Goal: Obtain resource: Download file/media

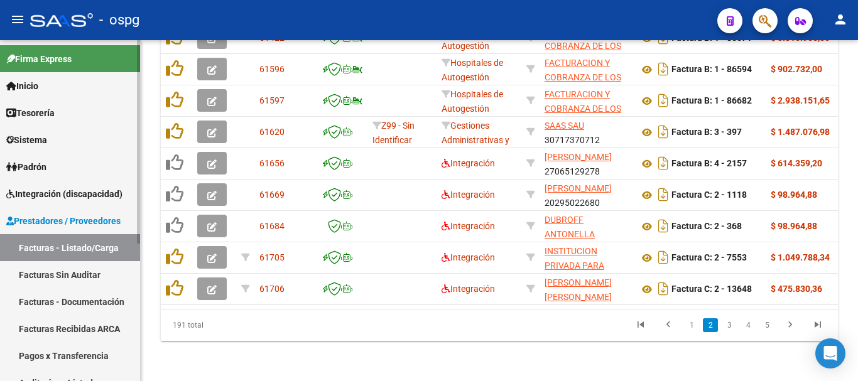
scroll to position [63, 0]
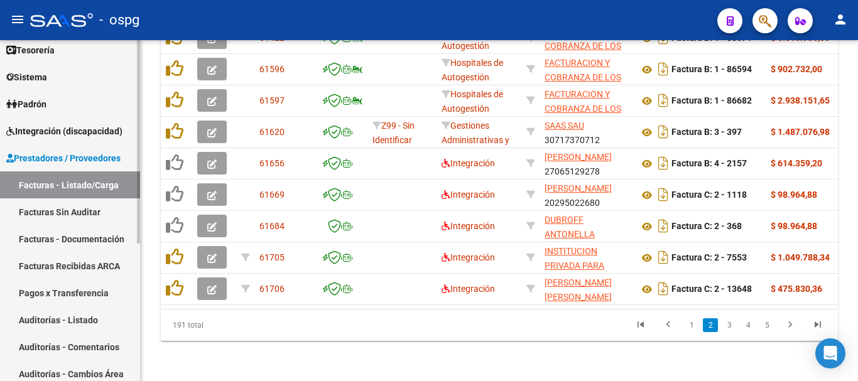
click at [82, 104] on link "Padrón" at bounding box center [70, 103] width 140 height 27
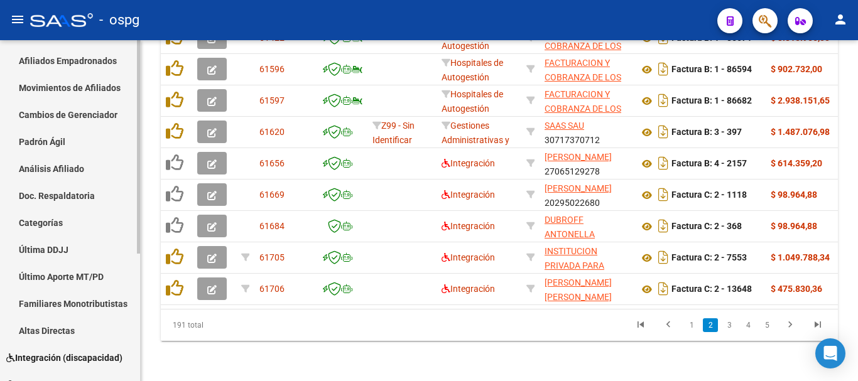
scroll to position [204, 0]
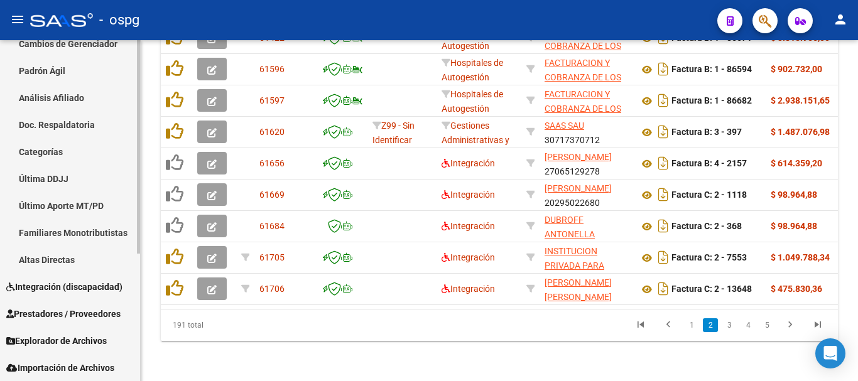
click at [69, 290] on span "Integración (discapacidad)" at bounding box center [64, 287] width 116 height 14
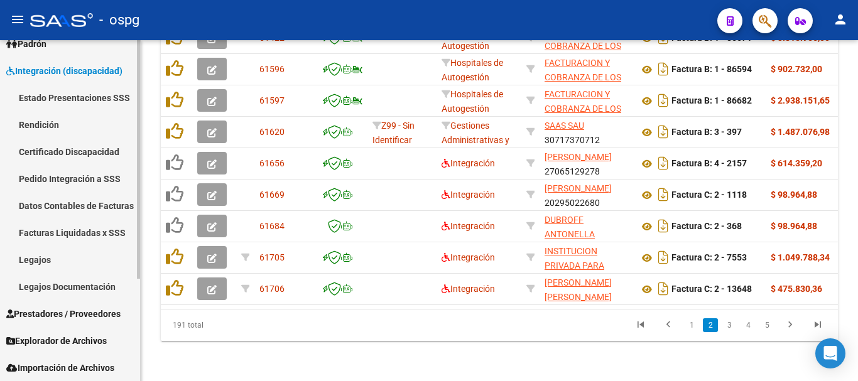
scroll to position [123, 0]
click at [50, 265] on link "Legajos" at bounding box center [70, 259] width 140 height 27
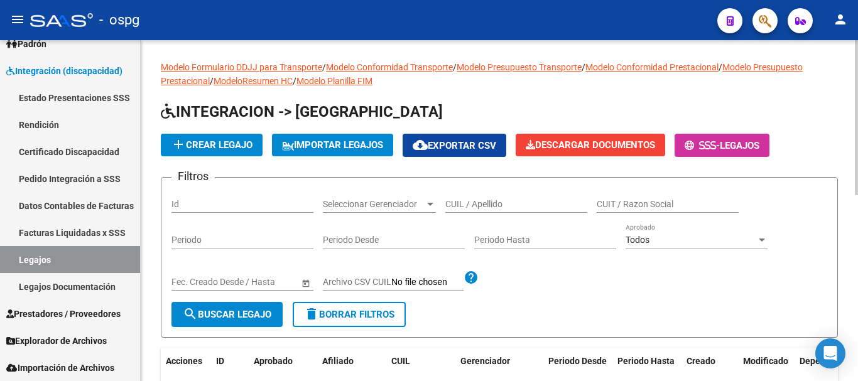
click at [491, 210] on div "CUIL / Apellido" at bounding box center [516, 200] width 142 height 25
type input "PAZ"
click at [241, 309] on button "search Buscar Legajo" at bounding box center [227, 314] width 111 height 25
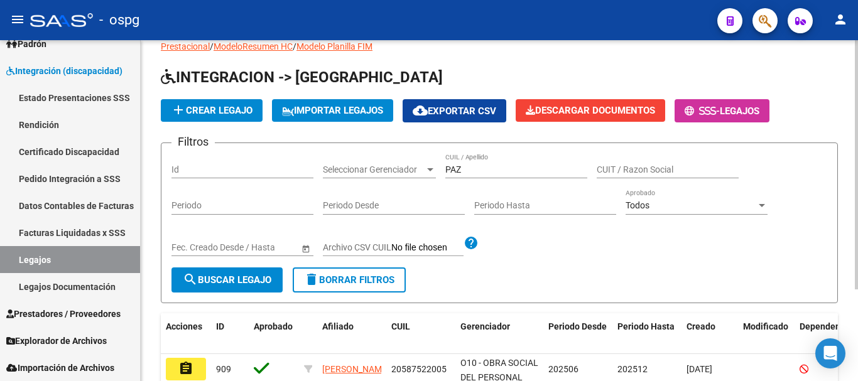
scroll to position [126, 0]
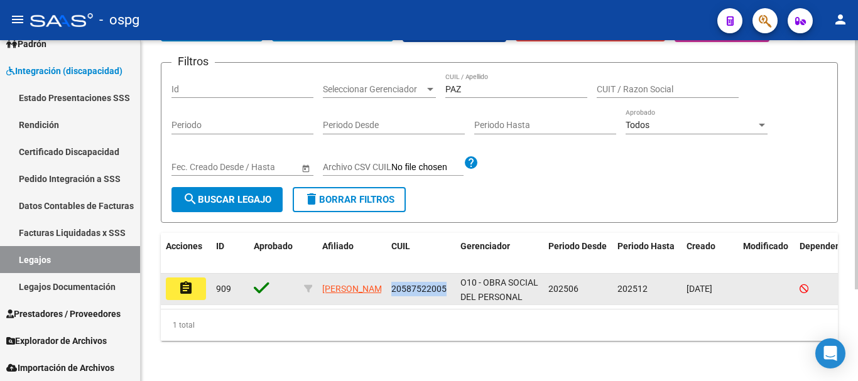
drag, startPoint x: 447, startPoint y: 278, endPoint x: 393, endPoint y: 286, distance: 54.0
click at [393, 286] on datatable-body-cell "20587522005" at bounding box center [420, 289] width 69 height 31
copy span "20587522005"
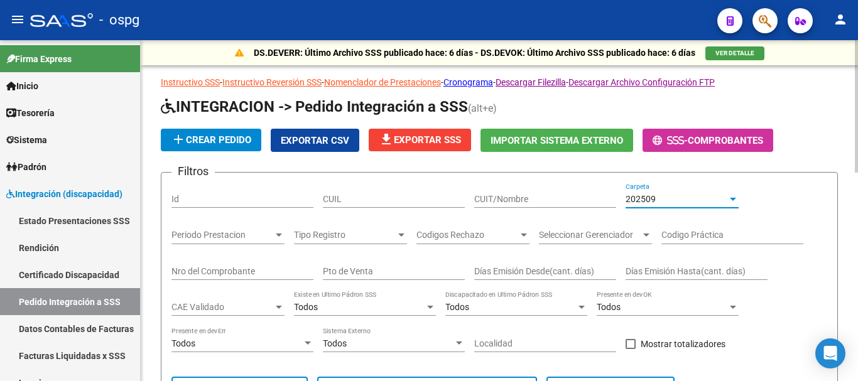
click at [732, 196] on div at bounding box center [732, 199] width 11 height 10
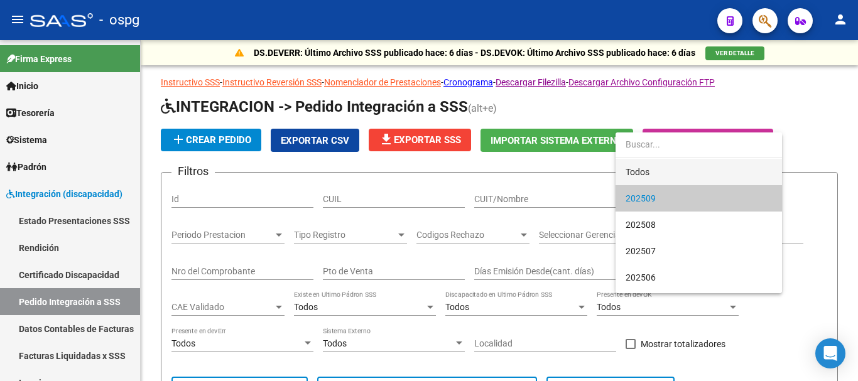
click at [635, 170] on span "Todos" at bounding box center [699, 172] width 146 height 26
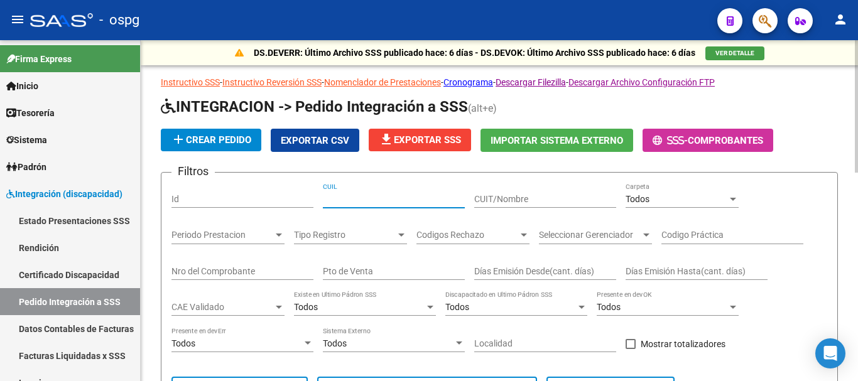
paste input "20587522005"
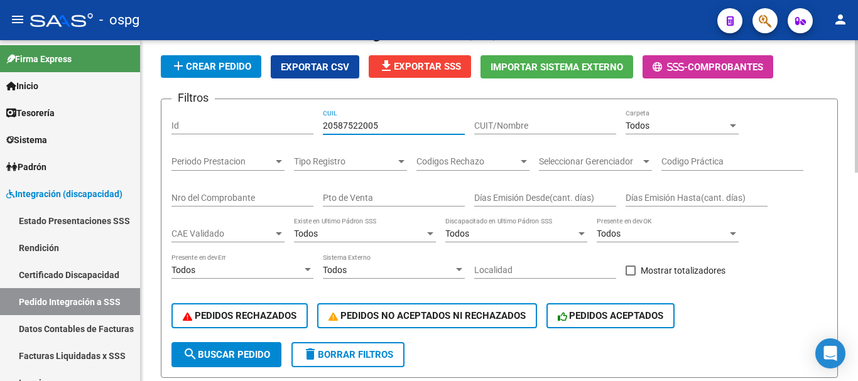
scroll to position [126, 0]
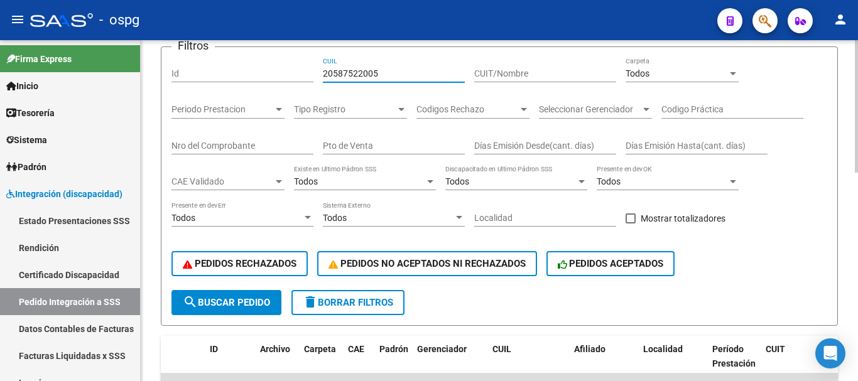
type input "20587522005"
click at [244, 305] on span "search Buscar Pedido" at bounding box center [226, 302] width 87 height 11
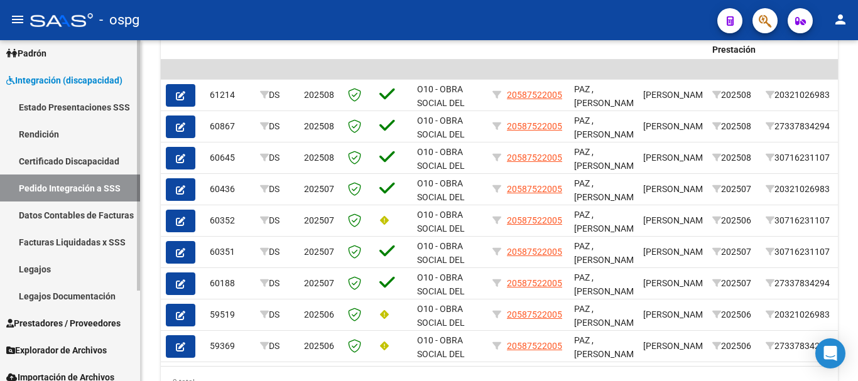
scroll to position [123, 0]
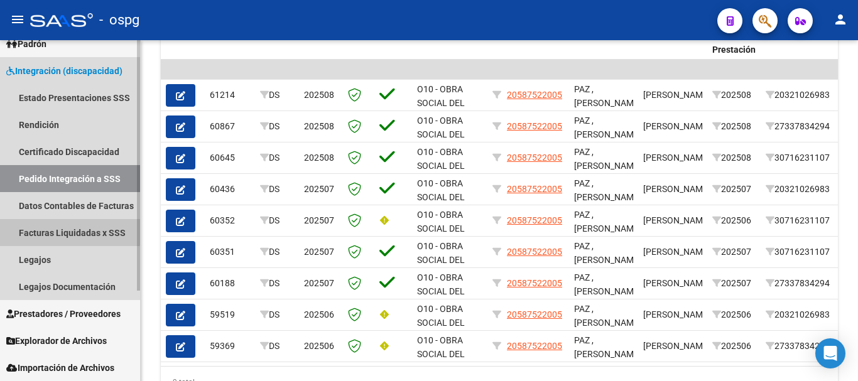
click at [66, 231] on link "Facturas Liquidadas x SSS" at bounding box center [70, 232] width 140 height 27
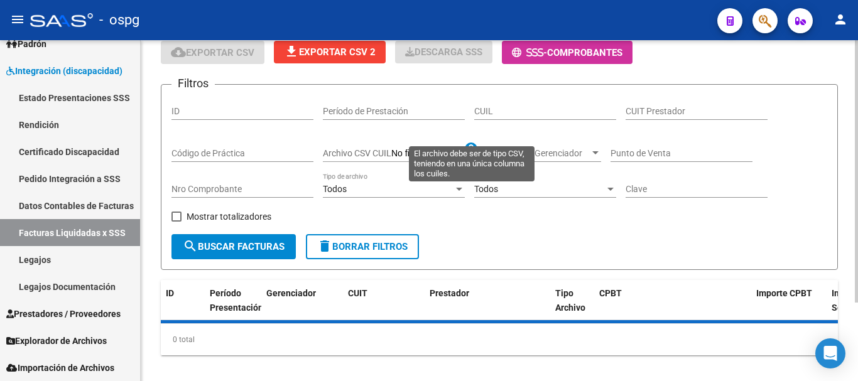
scroll to position [102, 0]
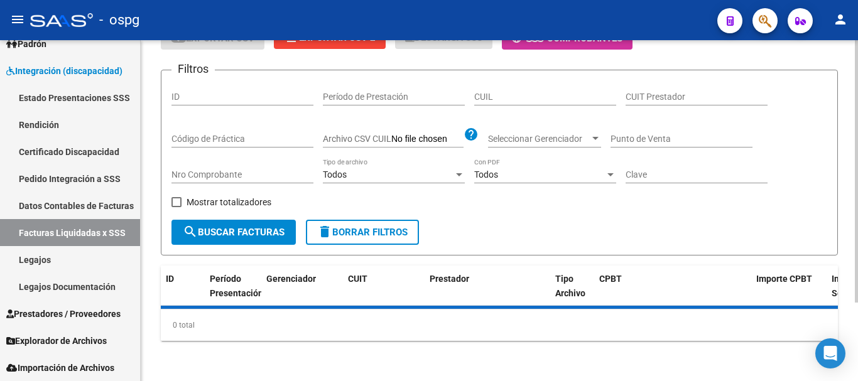
click at [513, 93] on input "CUIL" at bounding box center [545, 97] width 142 height 11
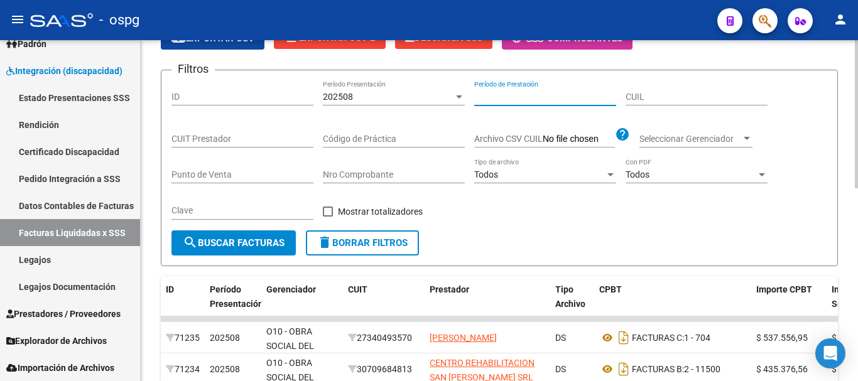
paste input "20587522005"
type input "20587522005"
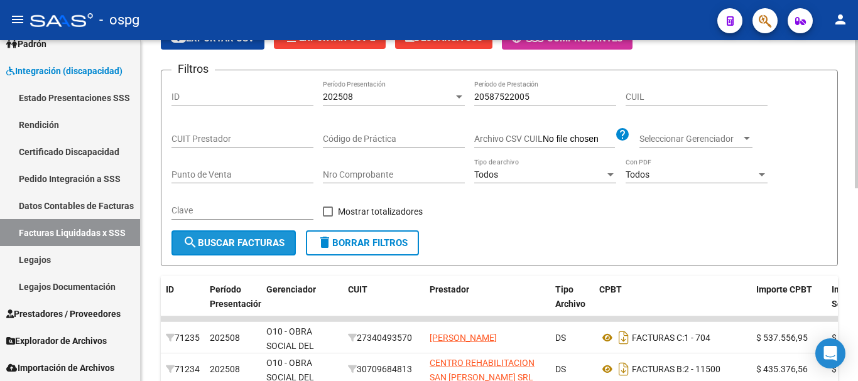
click at [221, 251] on button "search Buscar Facturas" at bounding box center [234, 243] width 124 height 25
click at [543, 97] on input "20587522005" at bounding box center [545, 97] width 142 height 11
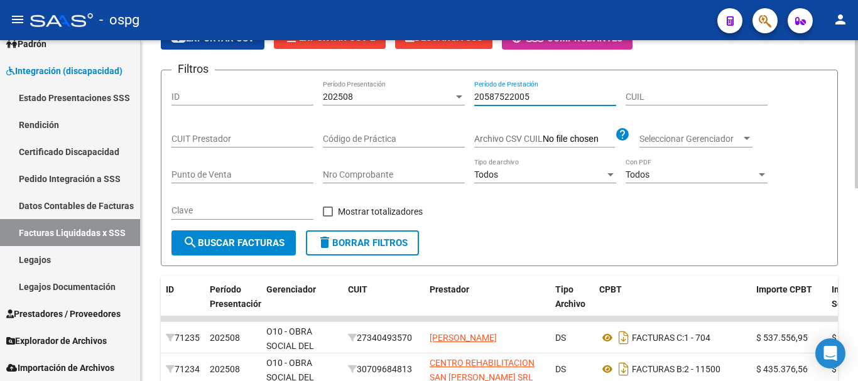
drag, startPoint x: 478, startPoint y: 95, endPoint x: 486, endPoint y: 107, distance: 14.1
click at [477, 95] on input "20587522005" at bounding box center [545, 97] width 142 height 11
click at [236, 248] on span "search Buscar Facturas" at bounding box center [234, 242] width 102 height 11
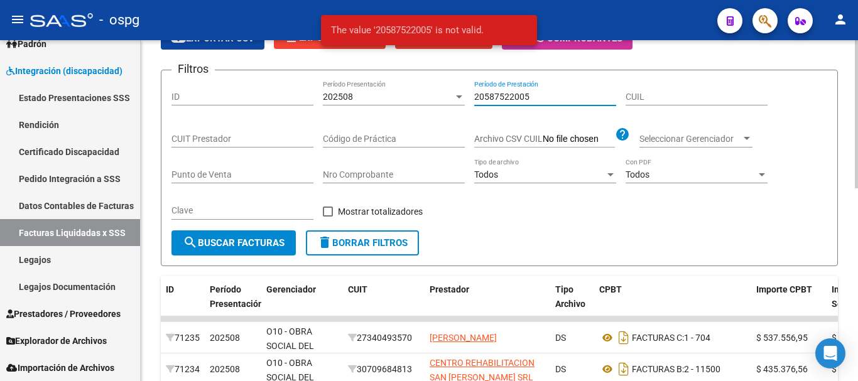
drag, startPoint x: 534, startPoint y: 92, endPoint x: 435, endPoint y: 108, distance: 99.9
click at [435, 108] on div "Filtros ID 202508 Período Presentación 20587522005 Período de Prestación CUIL C…" at bounding box center [500, 155] width 656 height 150
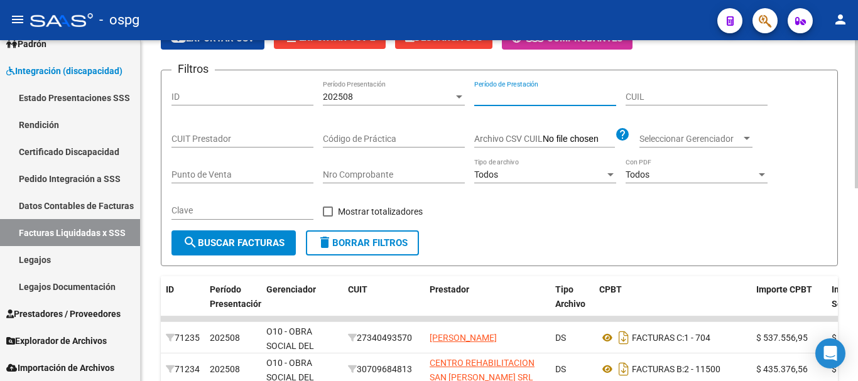
click at [354, 98] on div "202508" at bounding box center [388, 97] width 131 height 11
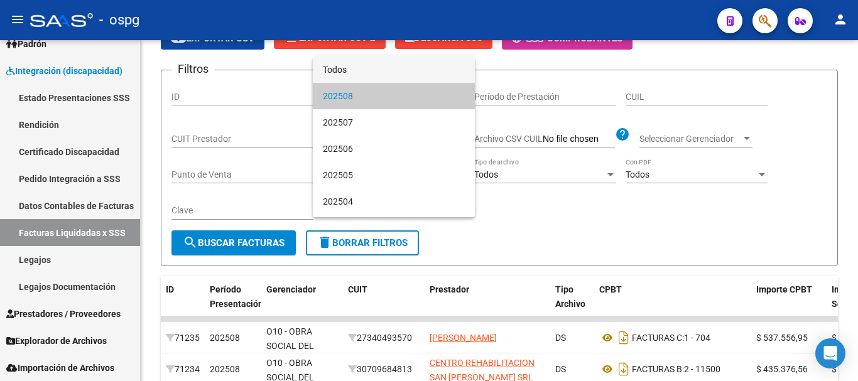
click at [345, 60] on span "Todos" at bounding box center [394, 70] width 142 height 26
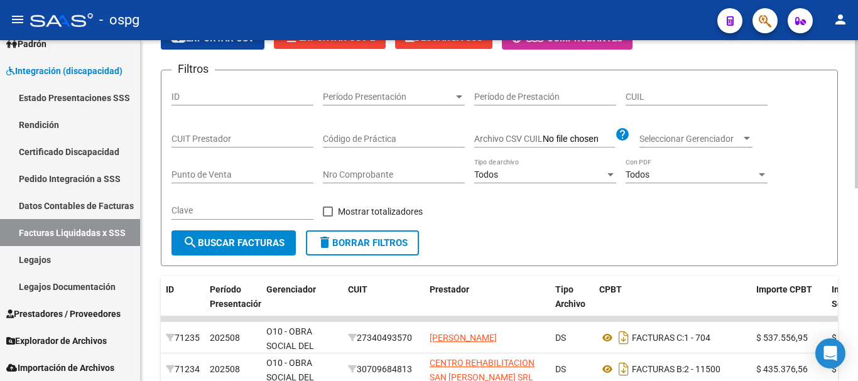
click at [661, 89] on div "CUIL" at bounding box center [697, 92] width 142 height 25
paste input "20-58752200-5"
type input "20-58752200-5"
click at [253, 237] on span "search Buscar Facturas" at bounding box center [234, 242] width 102 height 11
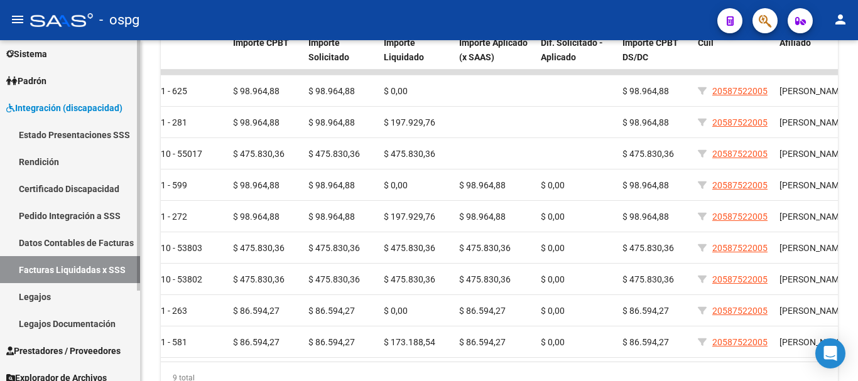
scroll to position [123, 0]
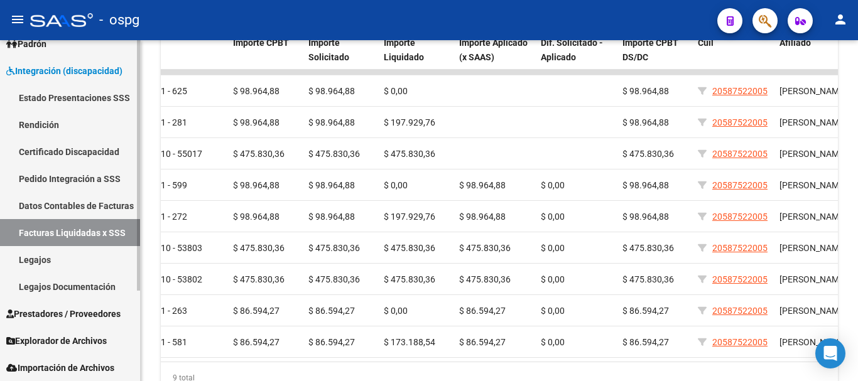
click at [85, 314] on span "Prestadores / Proveedores" at bounding box center [63, 314] width 114 height 14
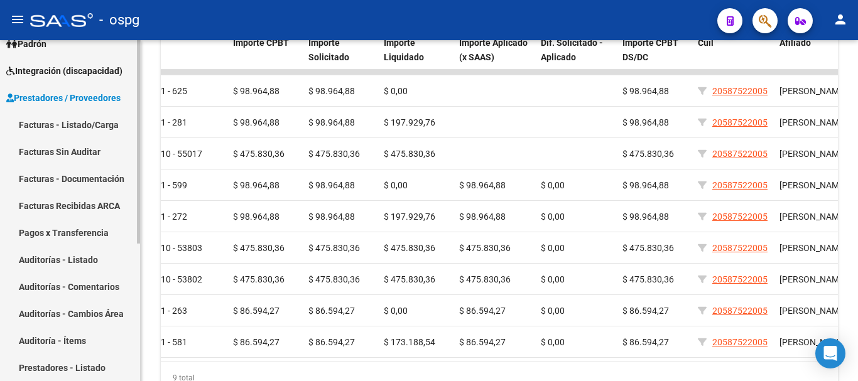
click at [64, 121] on link "Facturas - Listado/Carga" at bounding box center [70, 124] width 140 height 27
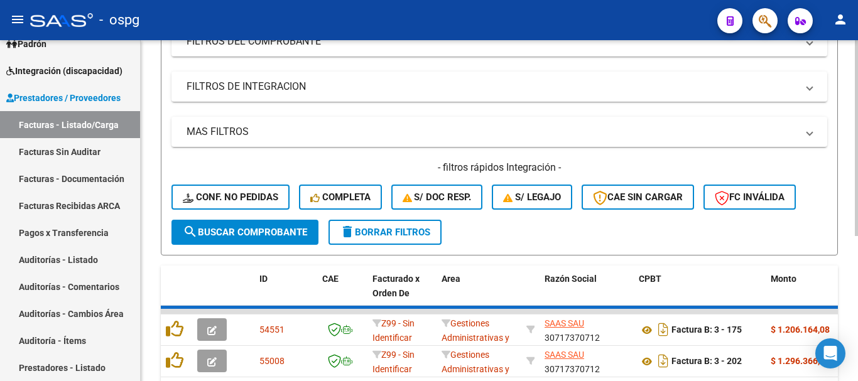
scroll to position [349, 0]
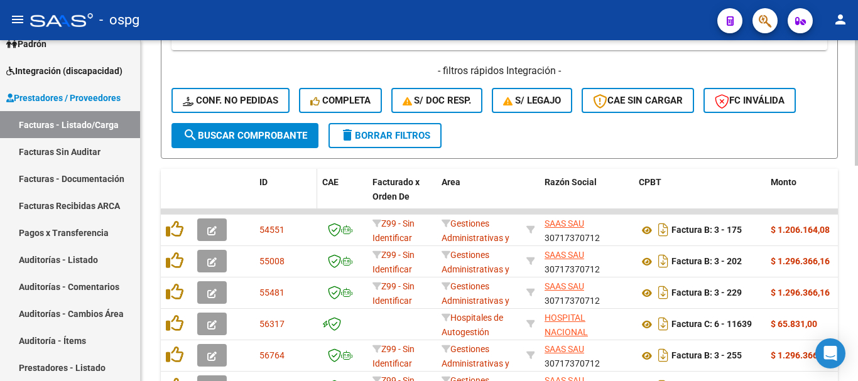
click at [267, 183] on span "ID" at bounding box center [263, 182] width 8 height 10
click at [268, 183] on span "ID" at bounding box center [263, 182] width 8 height 10
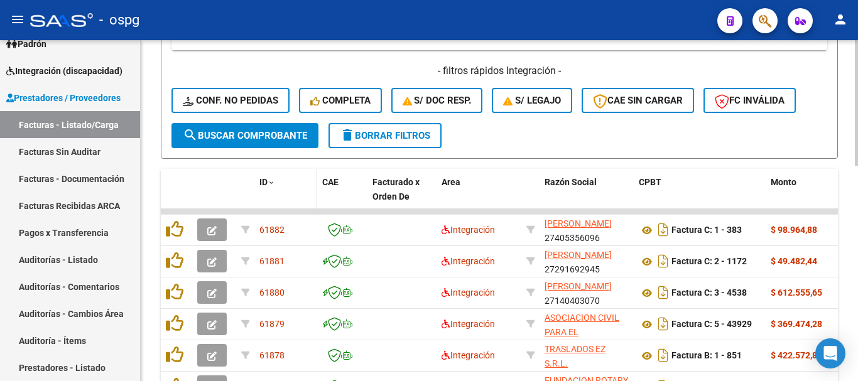
click at [268, 183] on span at bounding box center [272, 183] width 8 height 9
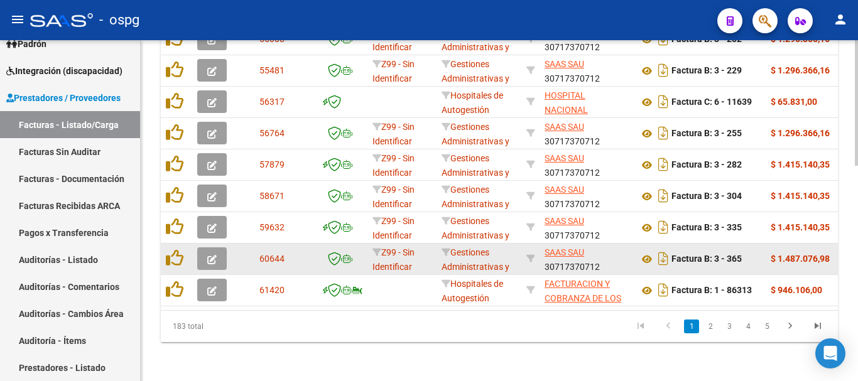
scroll to position [583, 0]
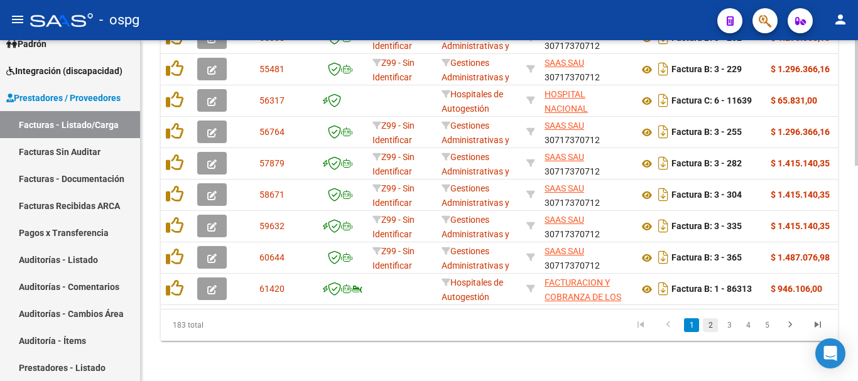
click at [711, 325] on link "2" at bounding box center [710, 326] width 15 height 14
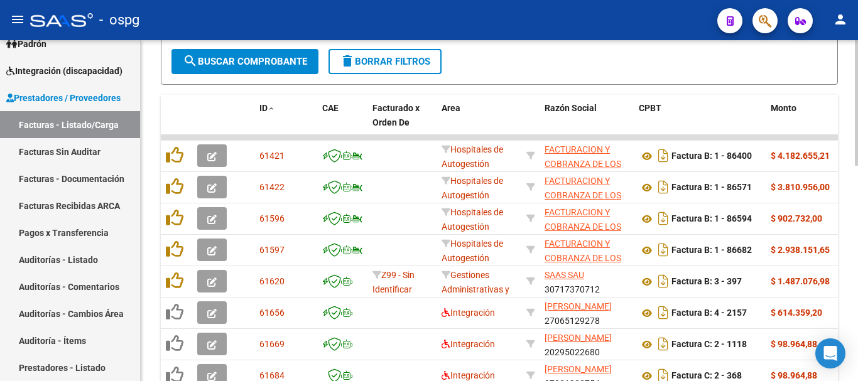
scroll to position [395, 0]
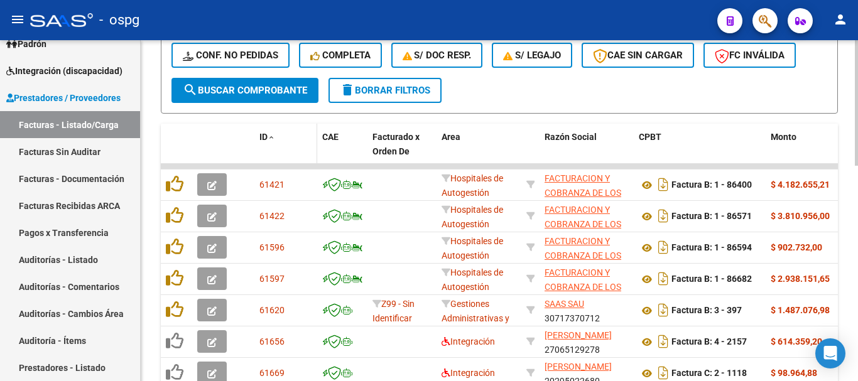
click at [266, 136] on span "ID" at bounding box center [263, 137] width 8 height 10
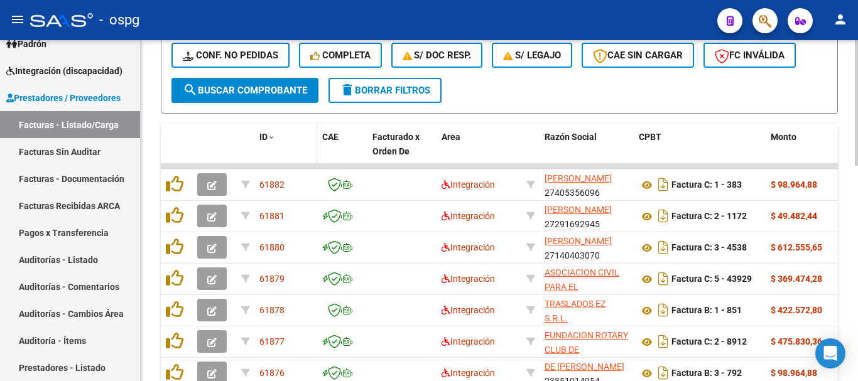
click at [266, 136] on span "ID" at bounding box center [263, 137] width 8 height 10
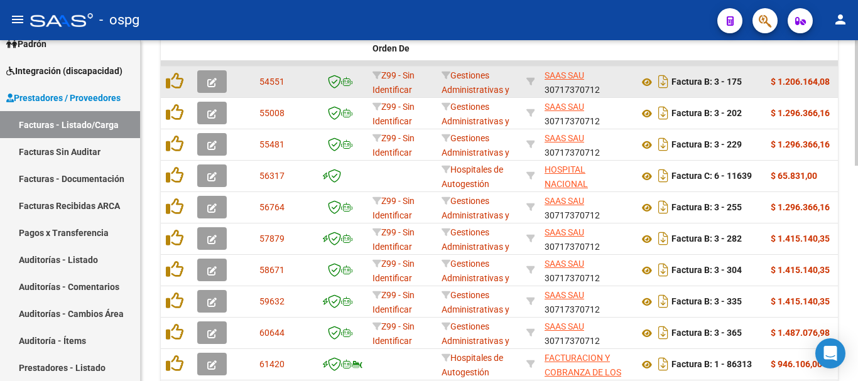
scroll to position [583, 0]
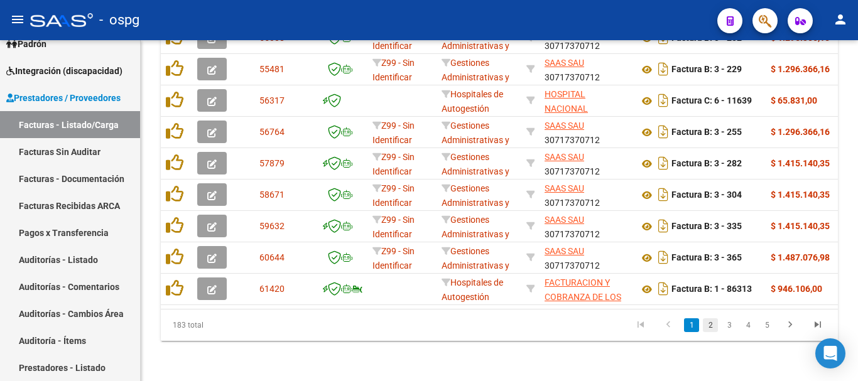
click at [711, 327] on link "2" at bounding box center [710, 326] width 15 height 14
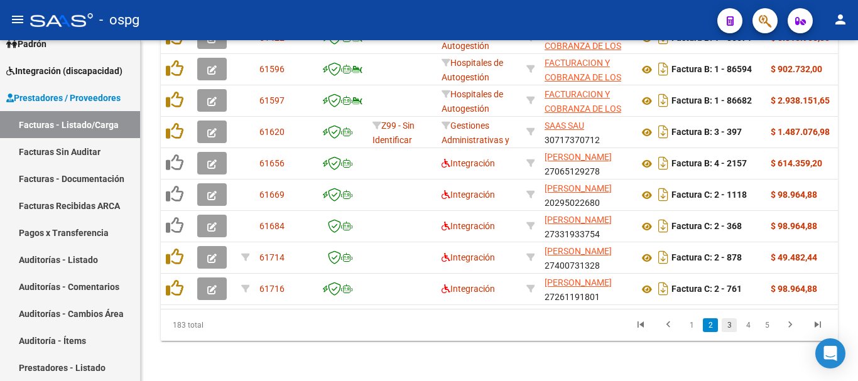
click at [731, 327] on link "3" at bounding box center [729, 326] width 15 height 14
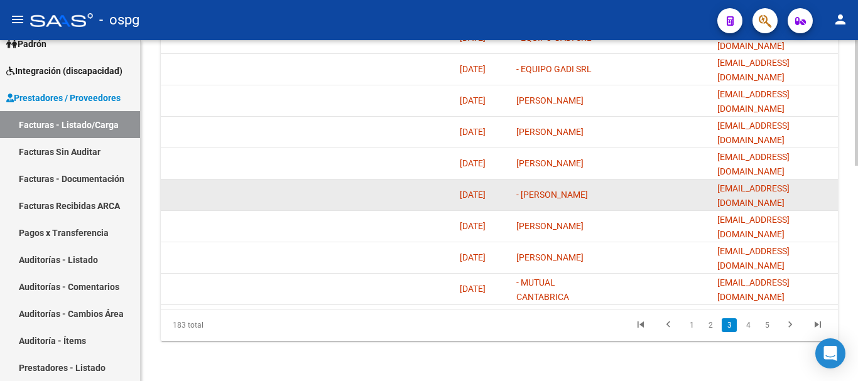
scroll to position [0, 26]
drag, startPoint x: 718, startPoint y: 188, endPoint x: 835, endPoint y: 195, distance: 117.1
click at [835, 195] on datatable-body-cell "[EMAIL_ADDRESS][DOMAIN_NAME]" at bounding box center [775, 195] width 126 height 31
copy span "[EMAIL_ADDRESS][DOMAIN_NAME]"
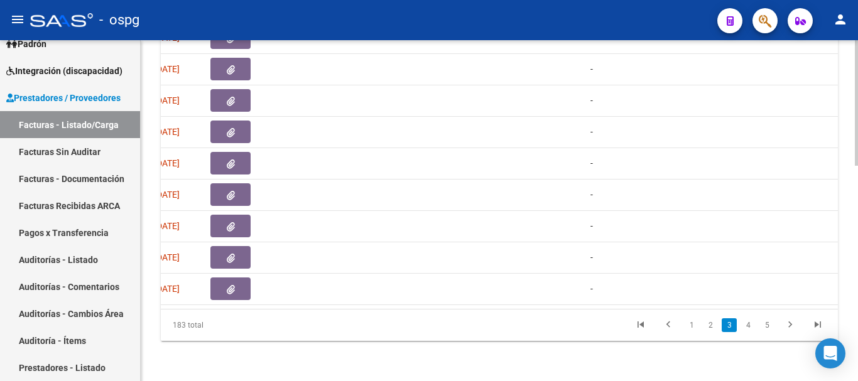
scroll to position [0, 0]
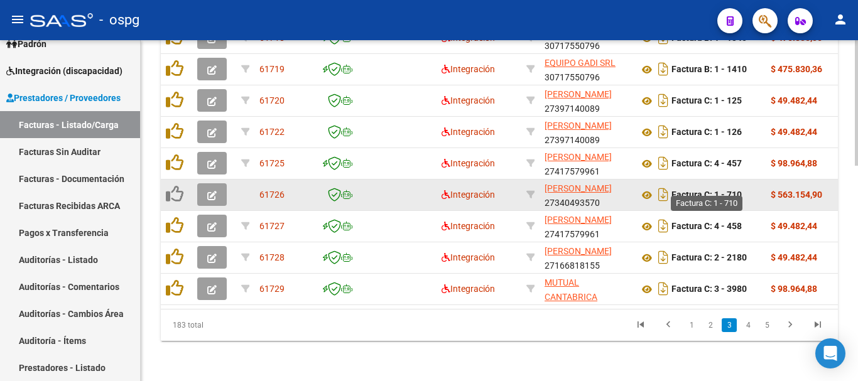
drag, startPoint x: 746, startPoint y: 183, endPoint x: 717, endPoint y: 187, distance: 29.1
click at [717, 187] on div "Factura C: 1 - 710" at bounding box center [700, 195] width 122 height 20
copy strong "1 - 710"
click at [646, 188] on icon at bounding box center [647, 195] width 16 height 15
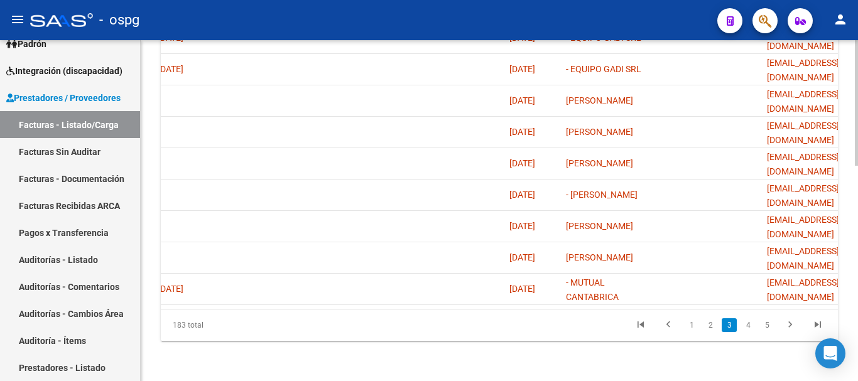
scroll to position [0, 2562]
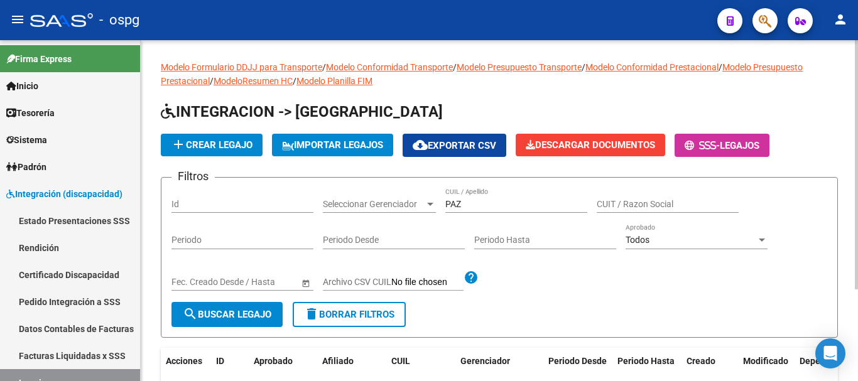
scroll to position [126, 0]
